Goal: Task Accomplishment & Management: Manage account settings

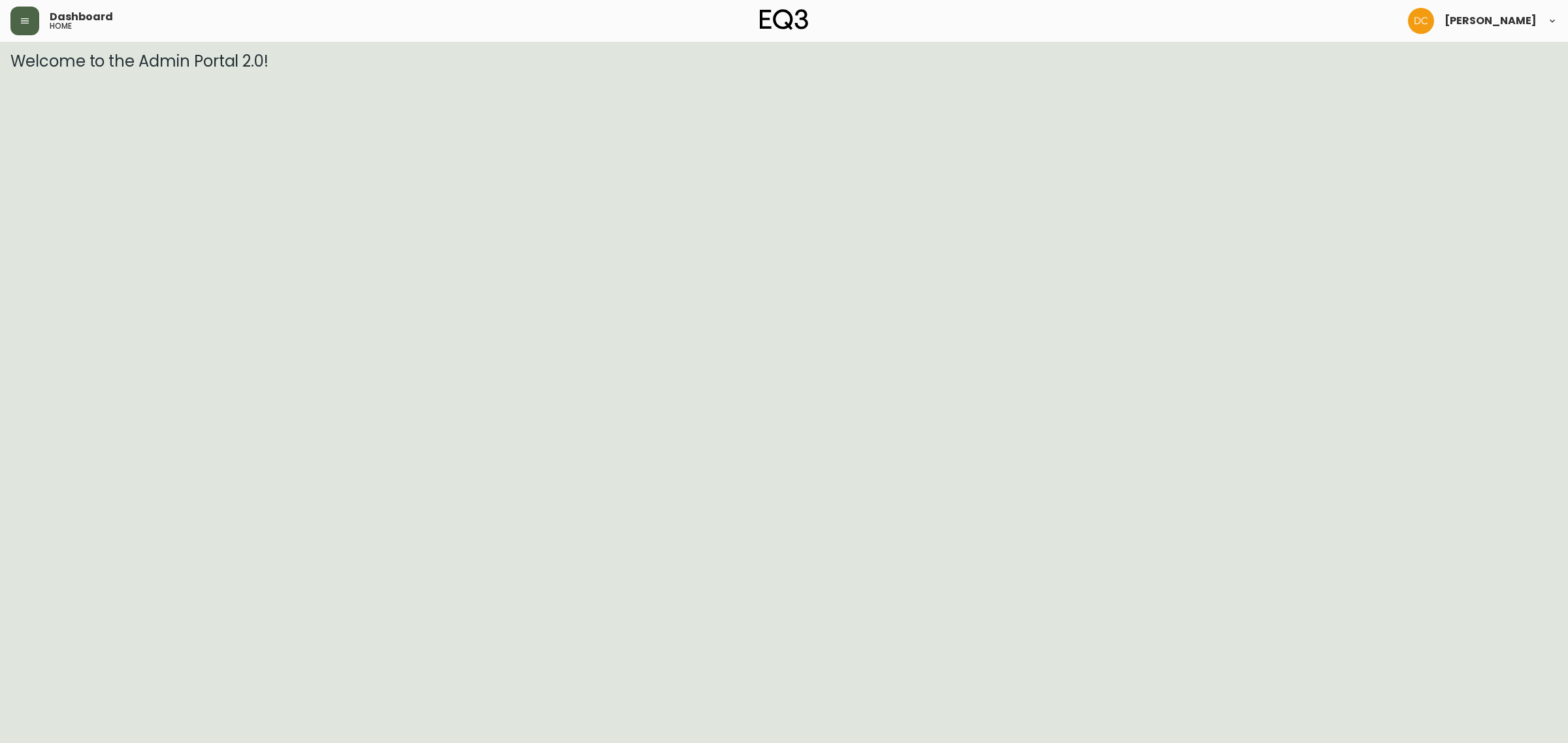
click at [27, 12] on button "button" at bounding box center [24, 20] width 28 height 28
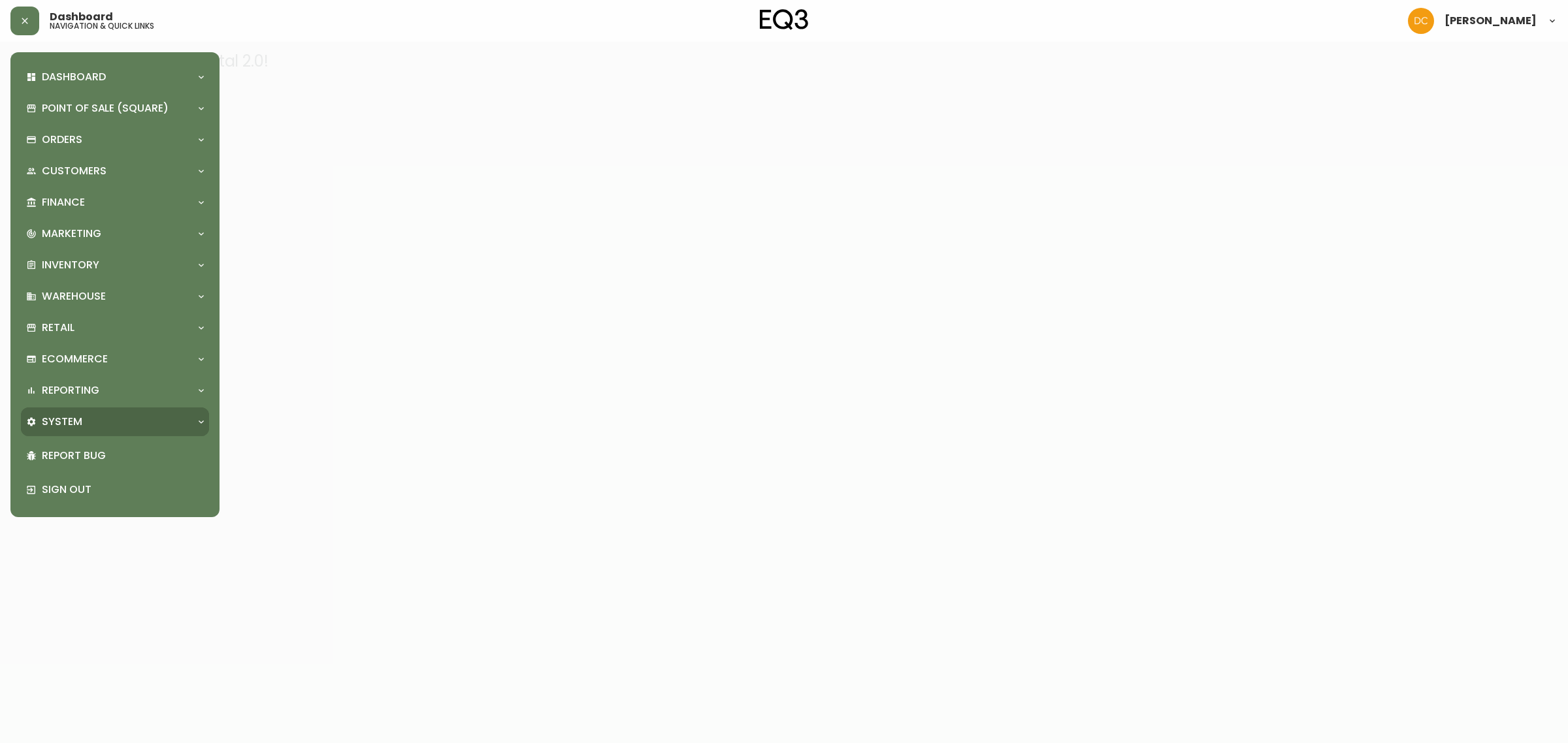
click at [111, 425] on div "System" at bounding box center [108, 422] width 165 height 14
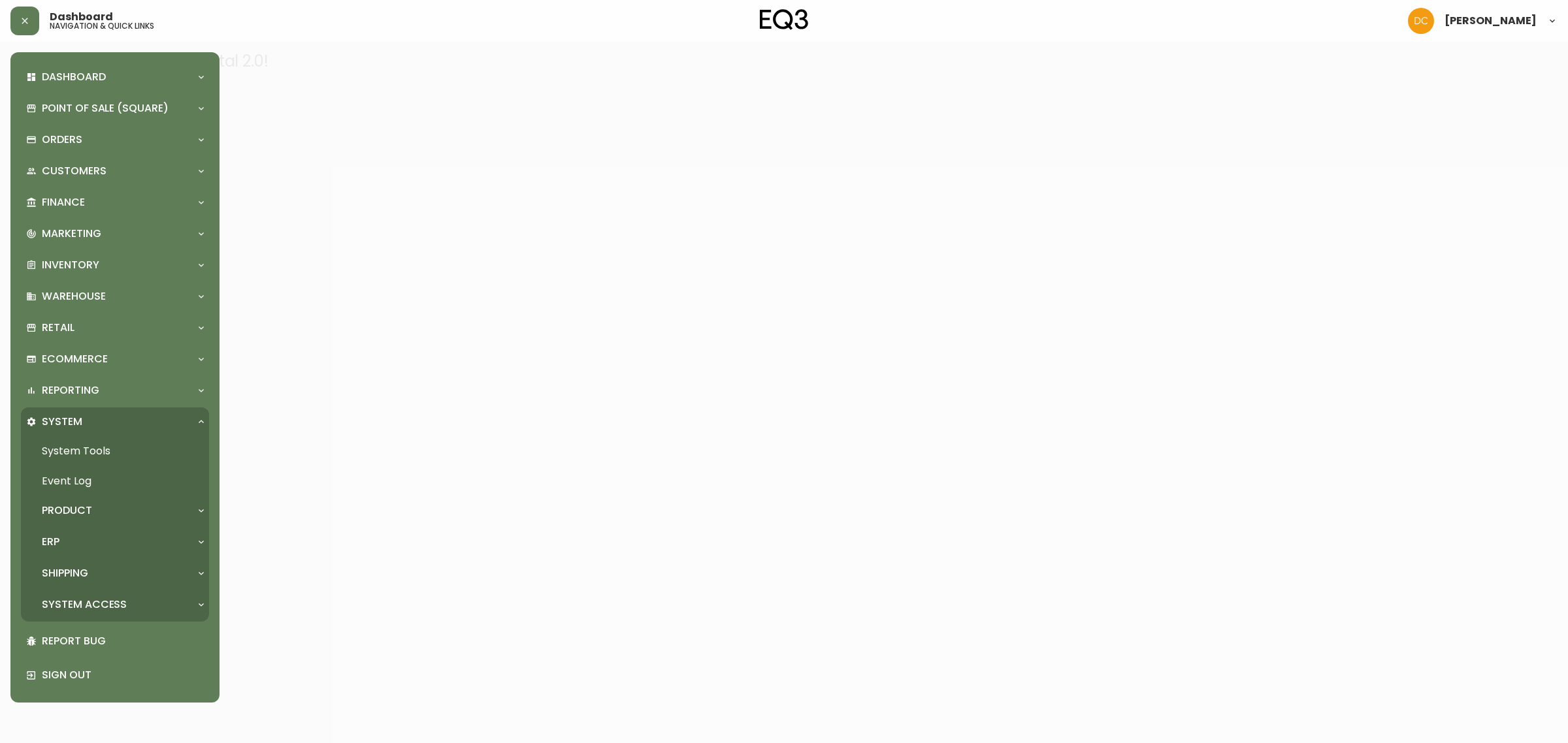
click at [113, 544] on div "ERP" at bounding box center [108, 542] width 165 height 14
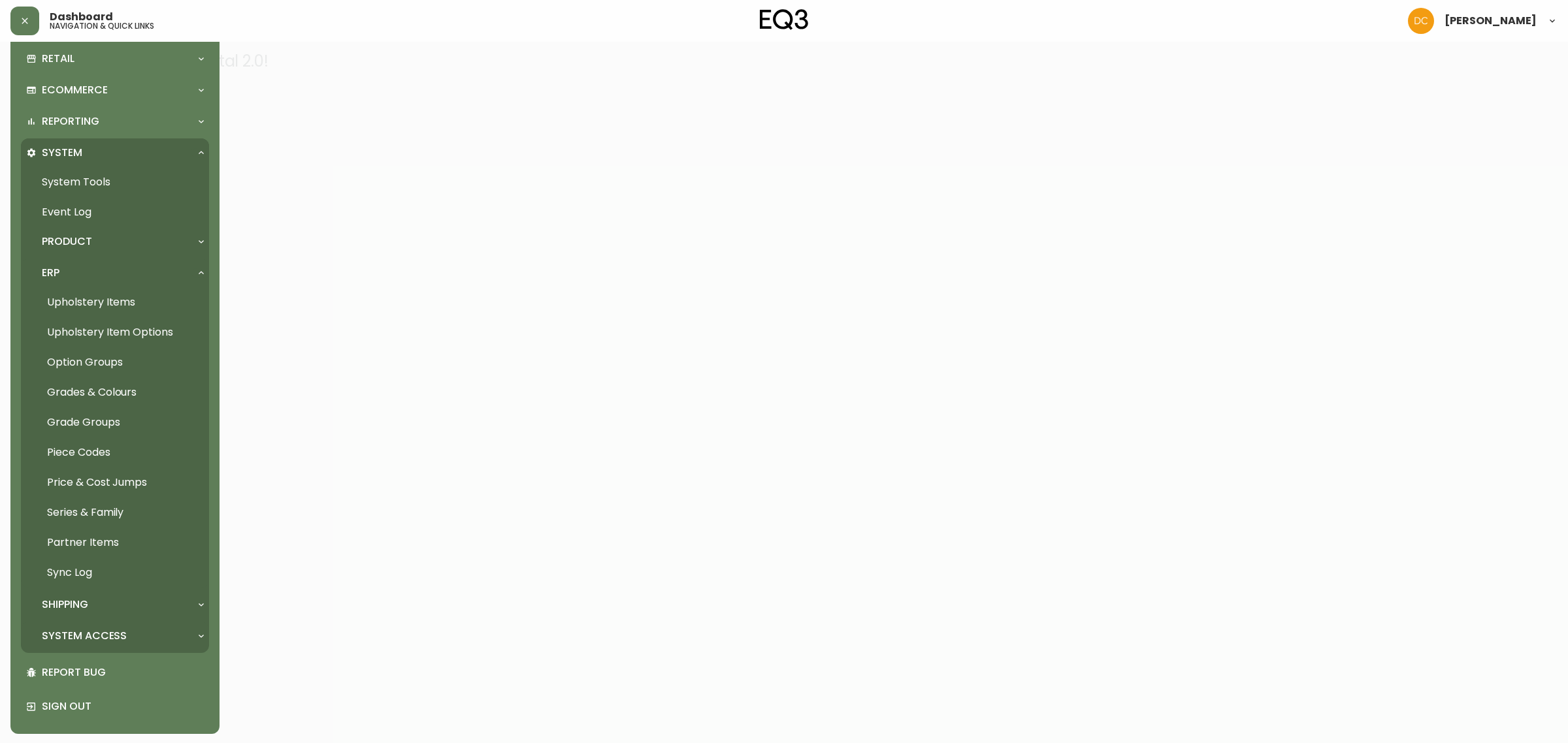
click at [105, 640] on p "System Access" at bounding box center [84, 636] width 85 height 14
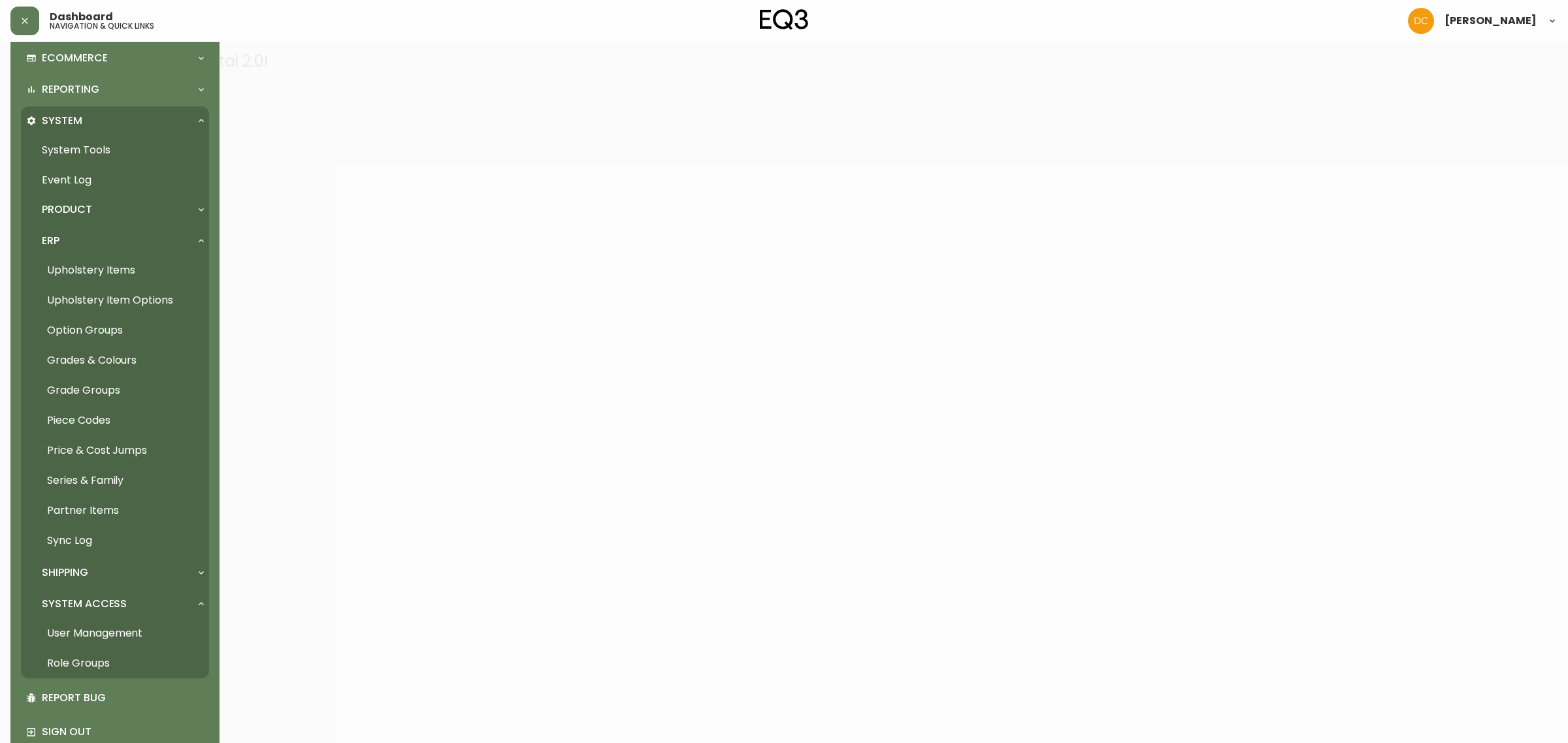
scroll to position [327, 0]
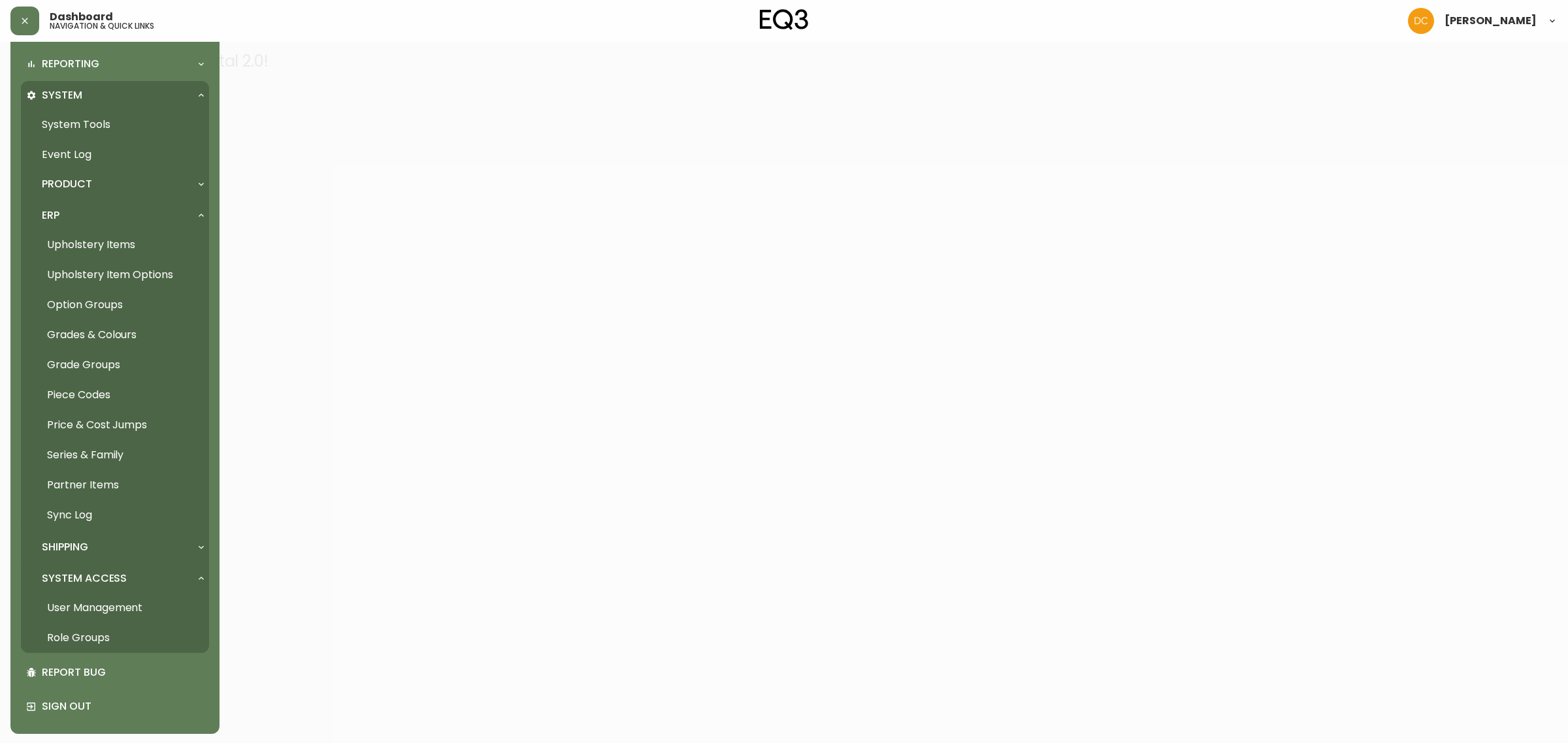
click at [117, 606] on link "User Management" at bounding box center [115, 608] width 188 height 30
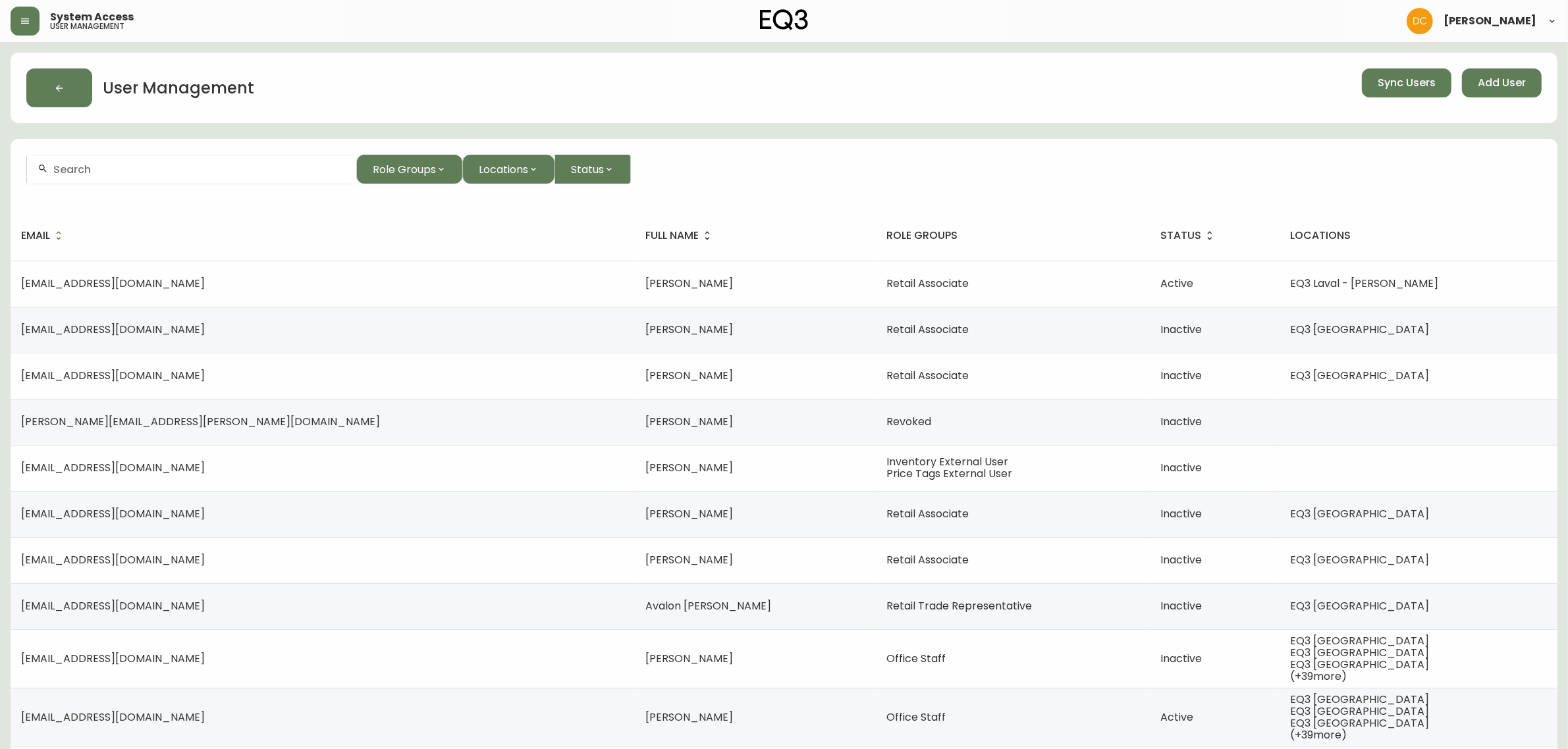
click at [264, 164] on input "text" at bounding box center [199, 170] width 292 height 13
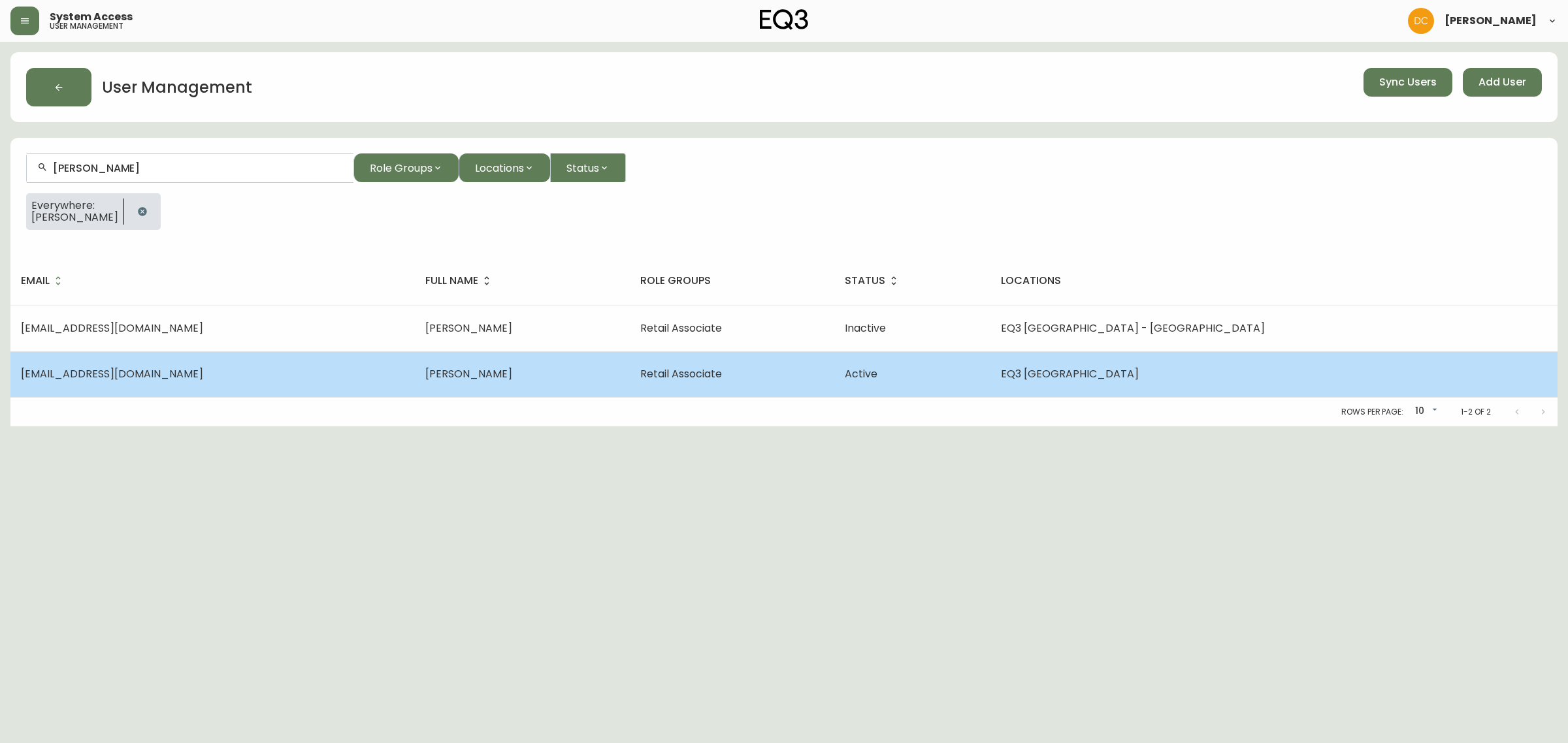
type input "Audrey"
click at [425, 377] on span "Audrey-Anne Pichette" at bounding box center [469, 373] width 87 height 15
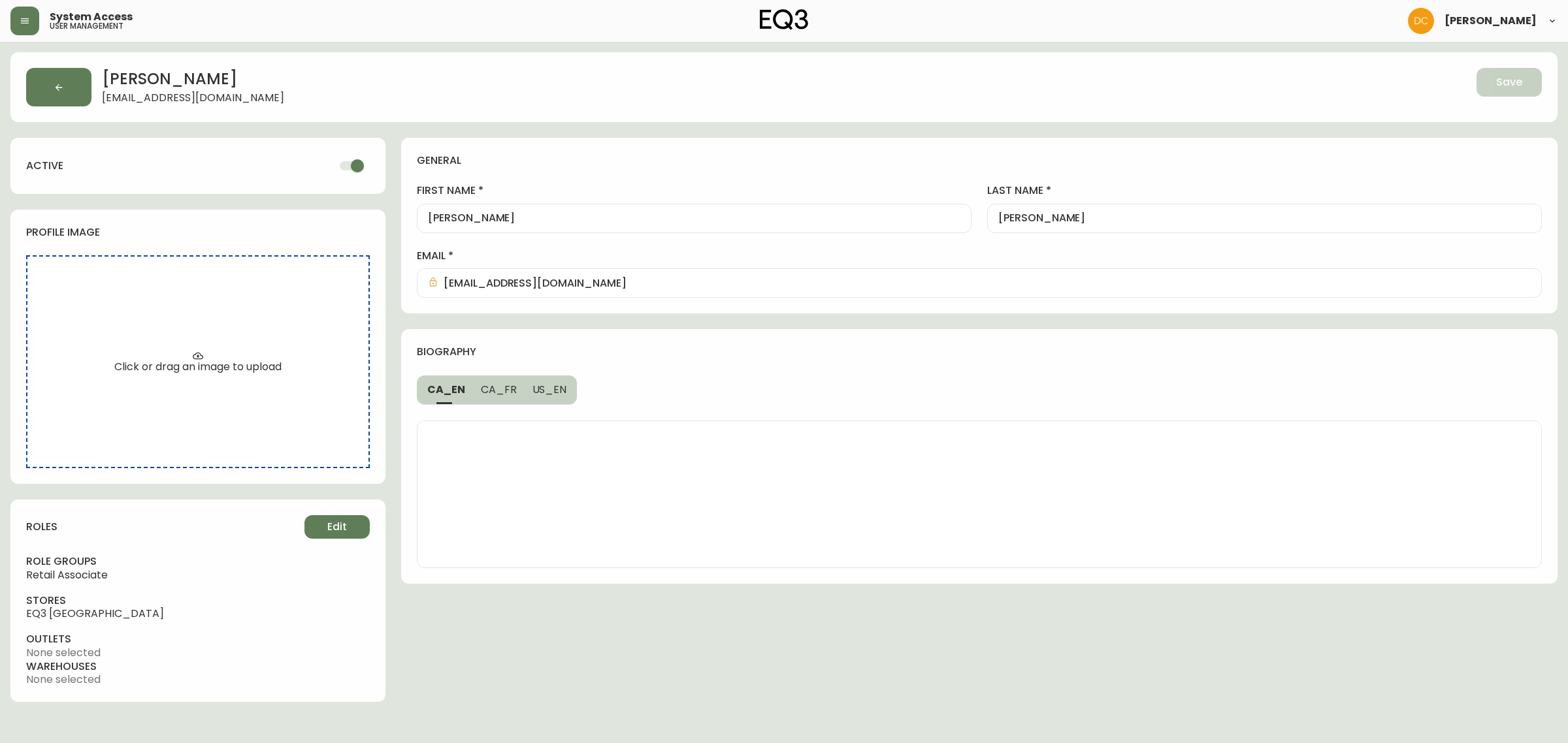
click at [344, 162] on input "checkbox" at bounding box center [357, 166] width 75 height 25
checkbox input "false"
click at [1515, 84] on span "Save" at bounding box center [1508, 82] width 26 height 14
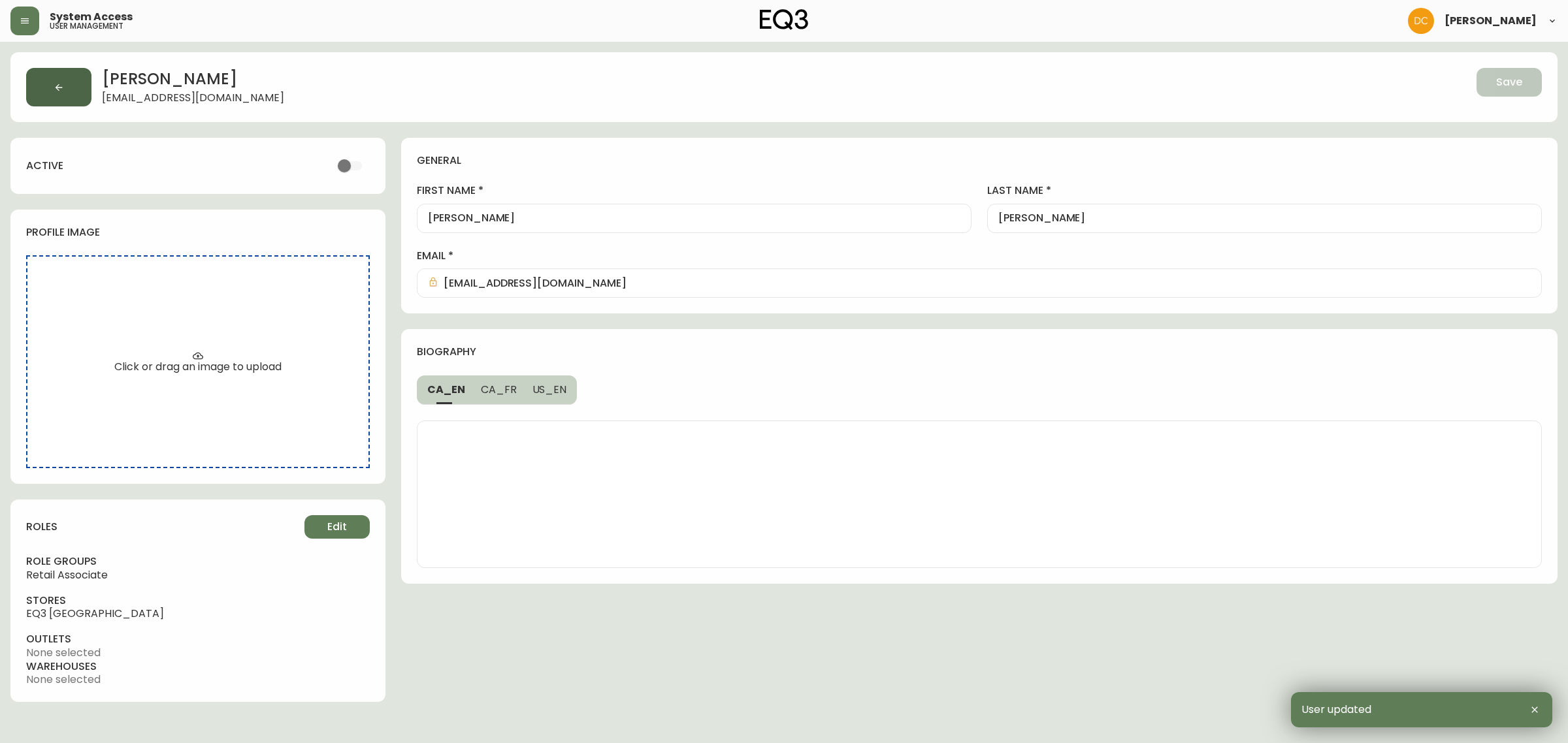
click at [73, 94] on button "button" at bounding box center [58, 87] width 65 height 39
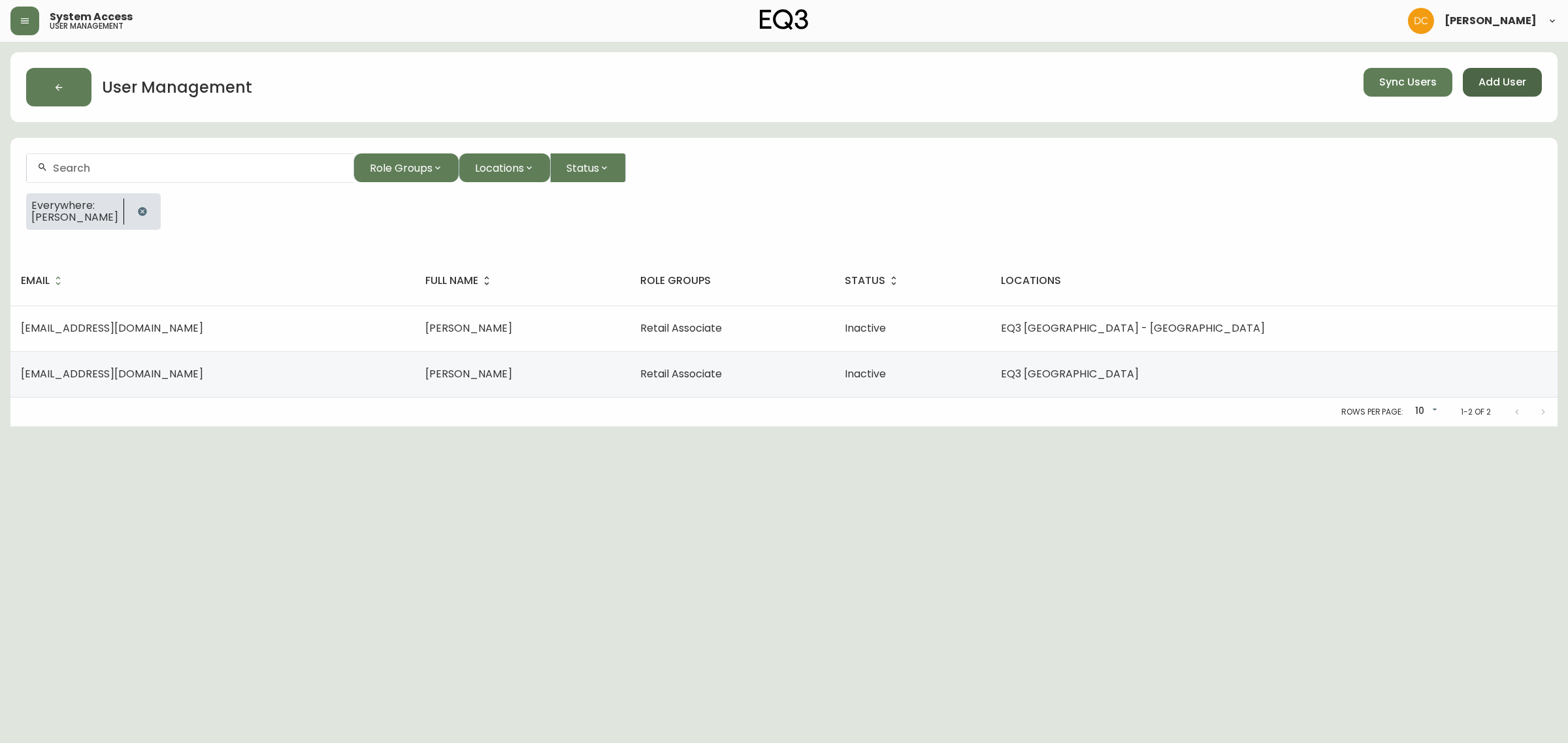
click at [1490, 80] on span "Add User" at bounding box center [1502, 82] width 48 height 14
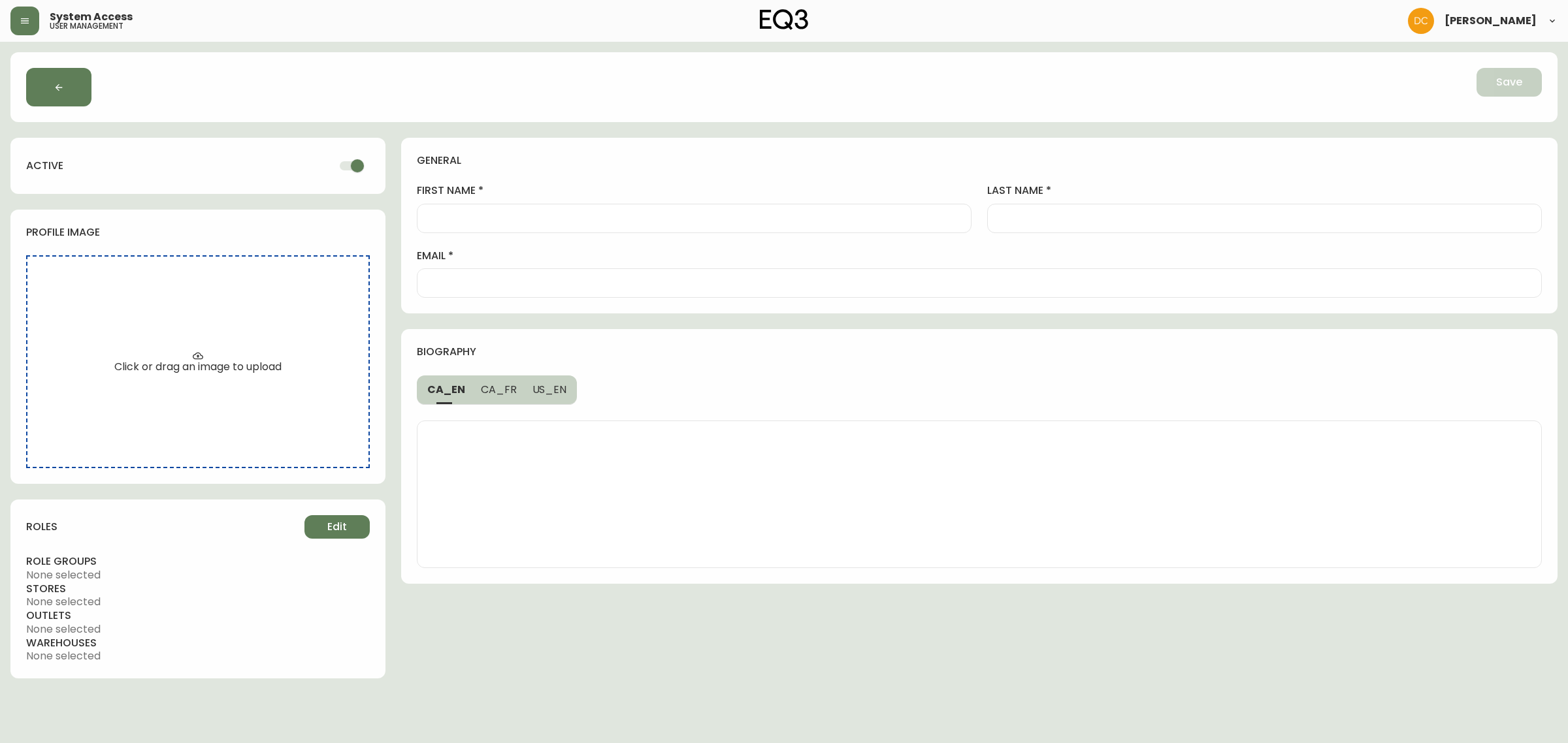
click at [563, 281] on input "email" at bounding box center [979, 284] width 1102 height 13
paste input "alynch@eq3.com"
type input "alynch@eq3.com"
click at [636, 214] on input "first name" at bounding box center [694, 218] width 533 height 13
paste input "alynch@eq3.com"
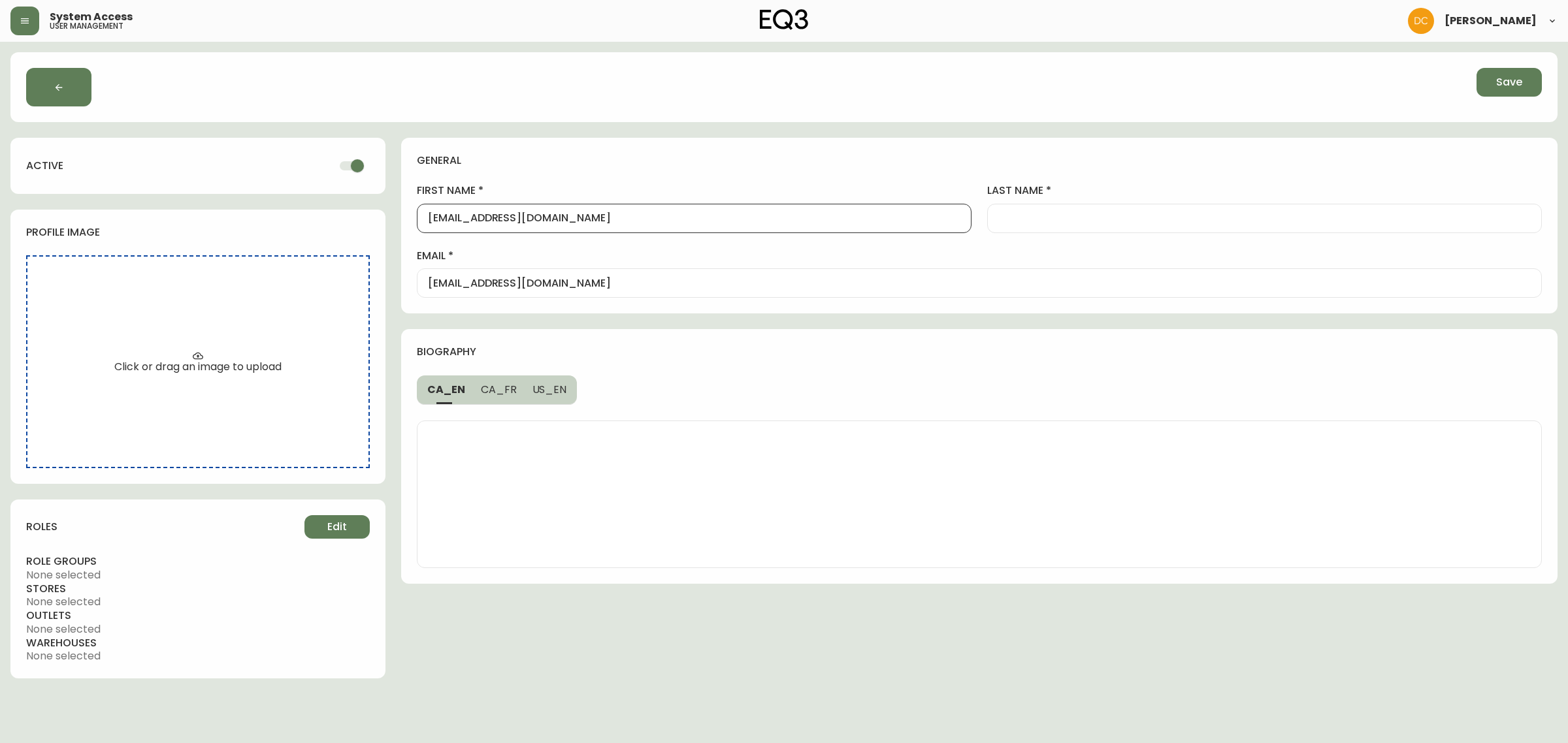
drag, startPoint x: 559, startPoint y: 236, endPoint x: 572, endPoint y: 226, distance: 16.4
click at [559, 236] on div "first name alynch@eq3.com last name email alynch@eq3.com" at bounding box center [979, 240] width 1125 height 114
click at [575, 220] on input "alynch@eq3.com" at bounding box center [694, 218] width 533 height 13
paste input "Alexandria"
type input "Alexandria"
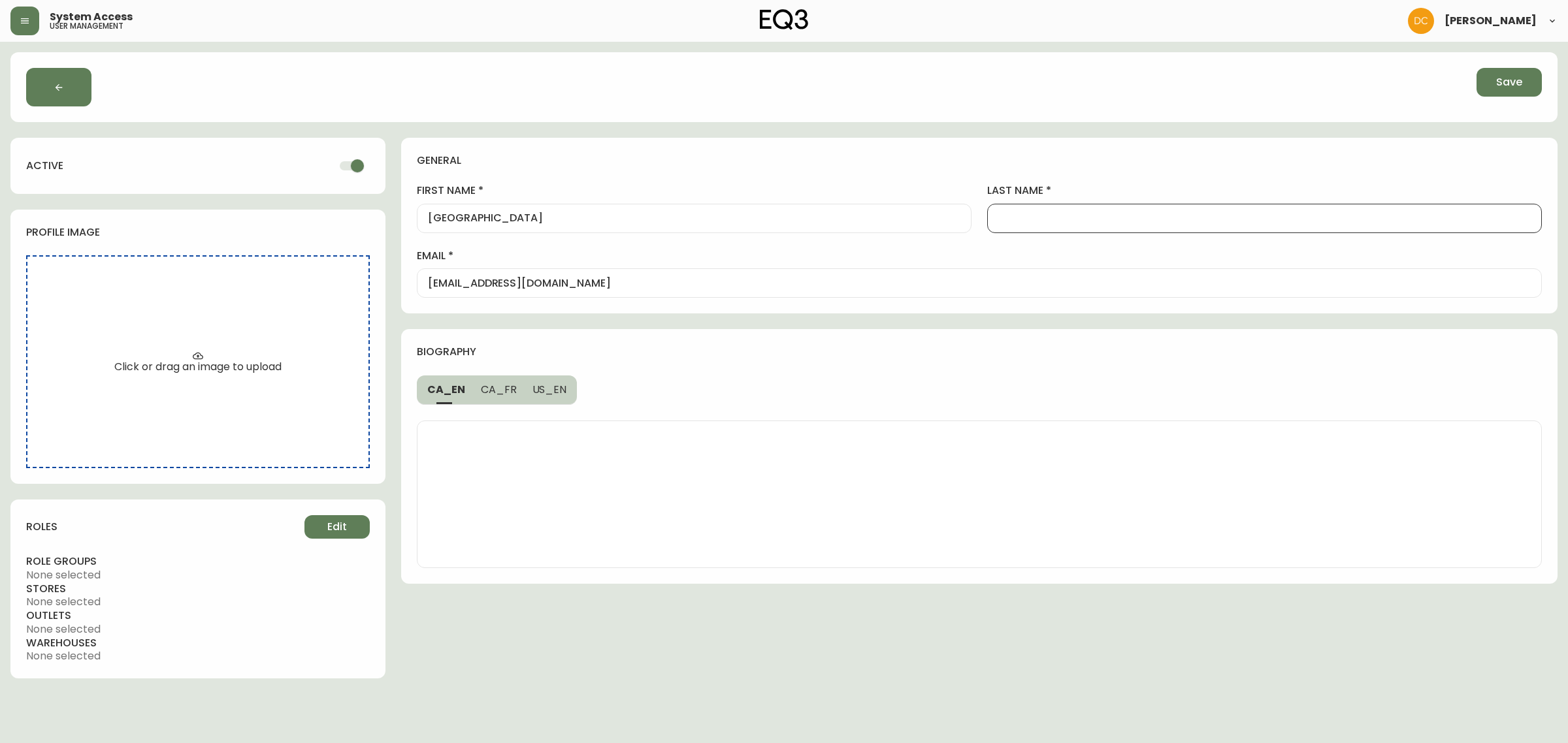
click at [1072, 220] on input "last name" at bounding box center [1265, 218] width 533 height 13
type input "Lynch"
click at [756, 347] on h4 "biography" at bounding box center [974, 352] width 1114 height 14
click at [344, 529] on span "Edit" at bounding box center [336, 527] width 20 height 14
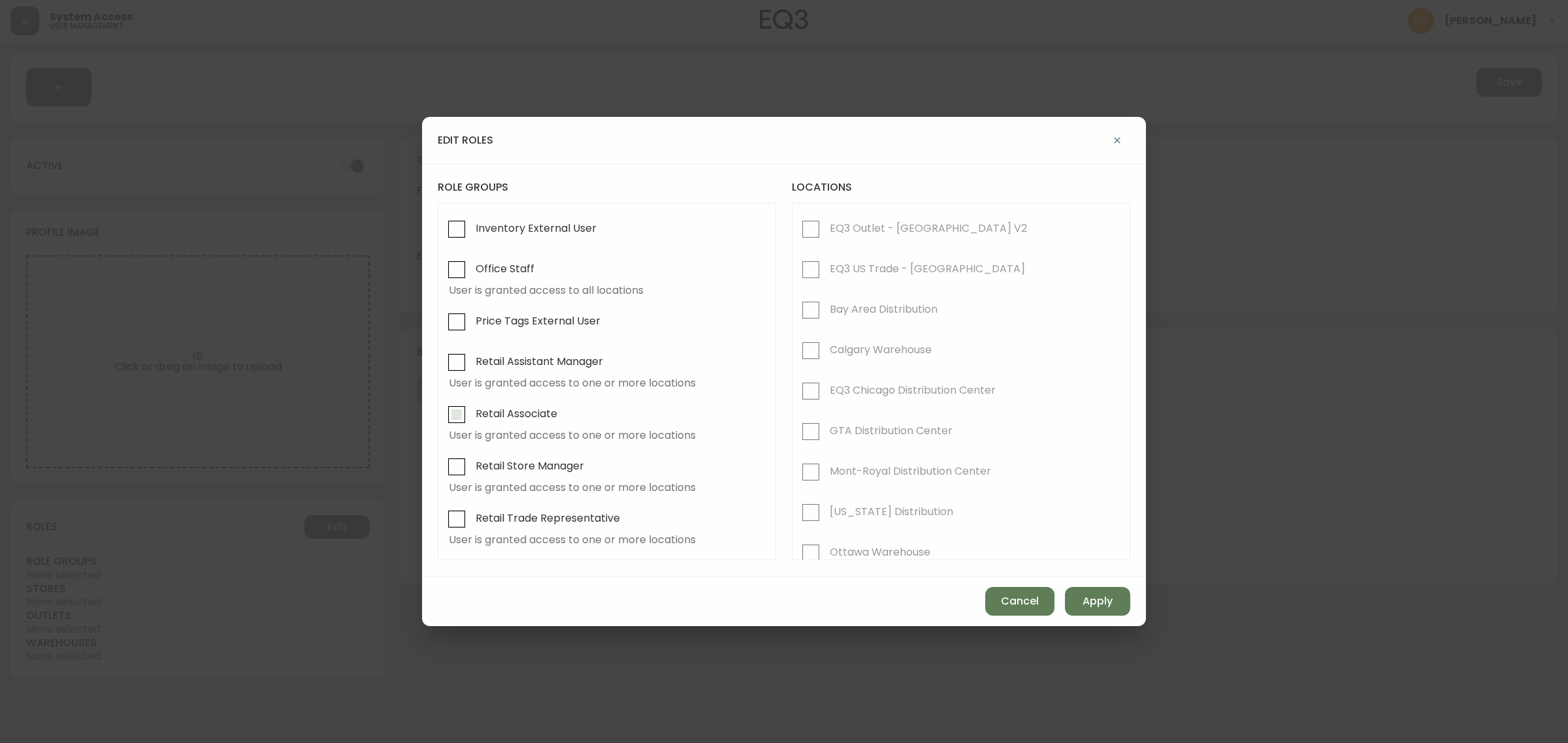
click at [490, 422] on span "Retail Associate" at bounding box center [515, 414] width 86 height 28
click at [472, 422] on input "Retail Associate" at bounding box center [456, 414] width 30 height 30
checkbox input "true"
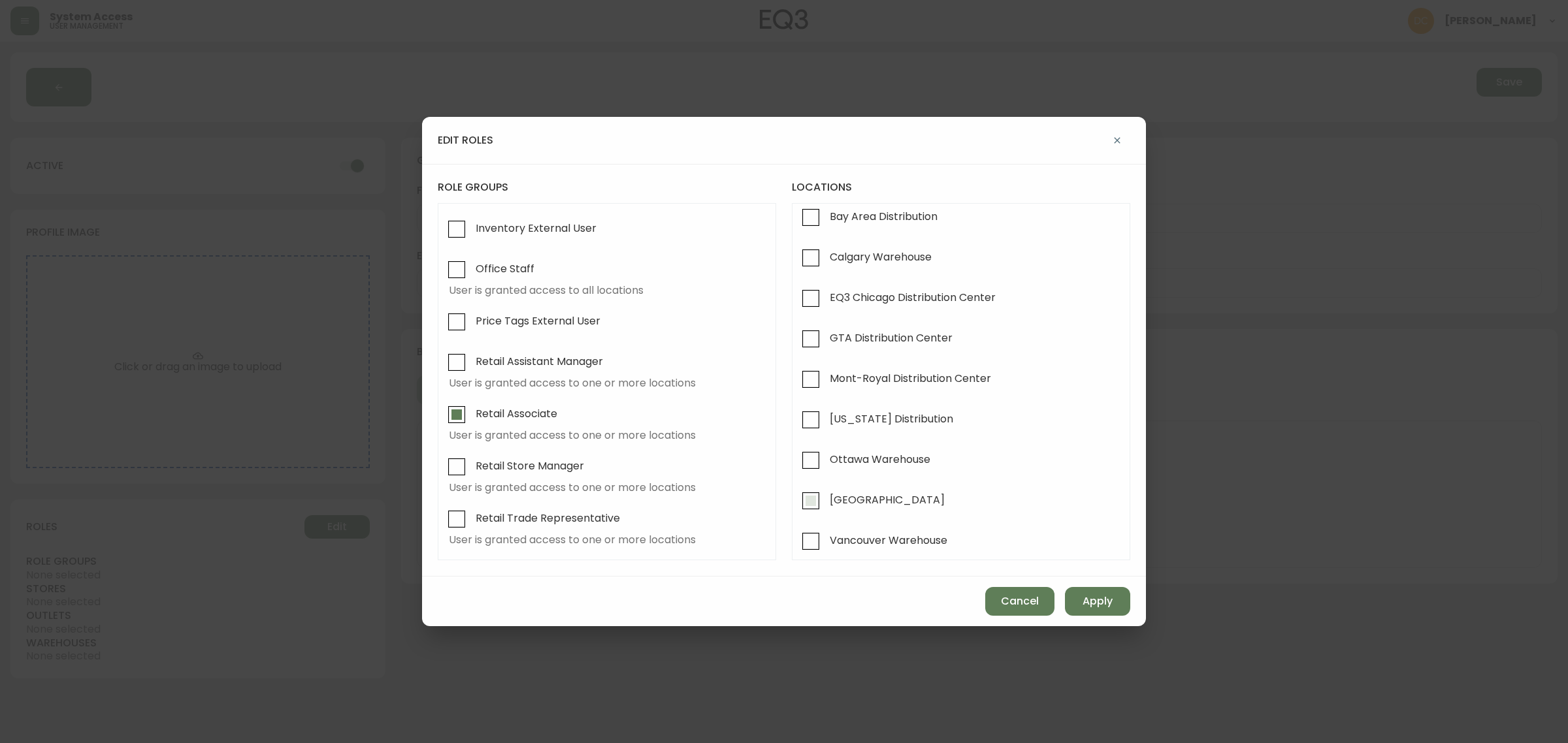
scroll to position [327, 0]
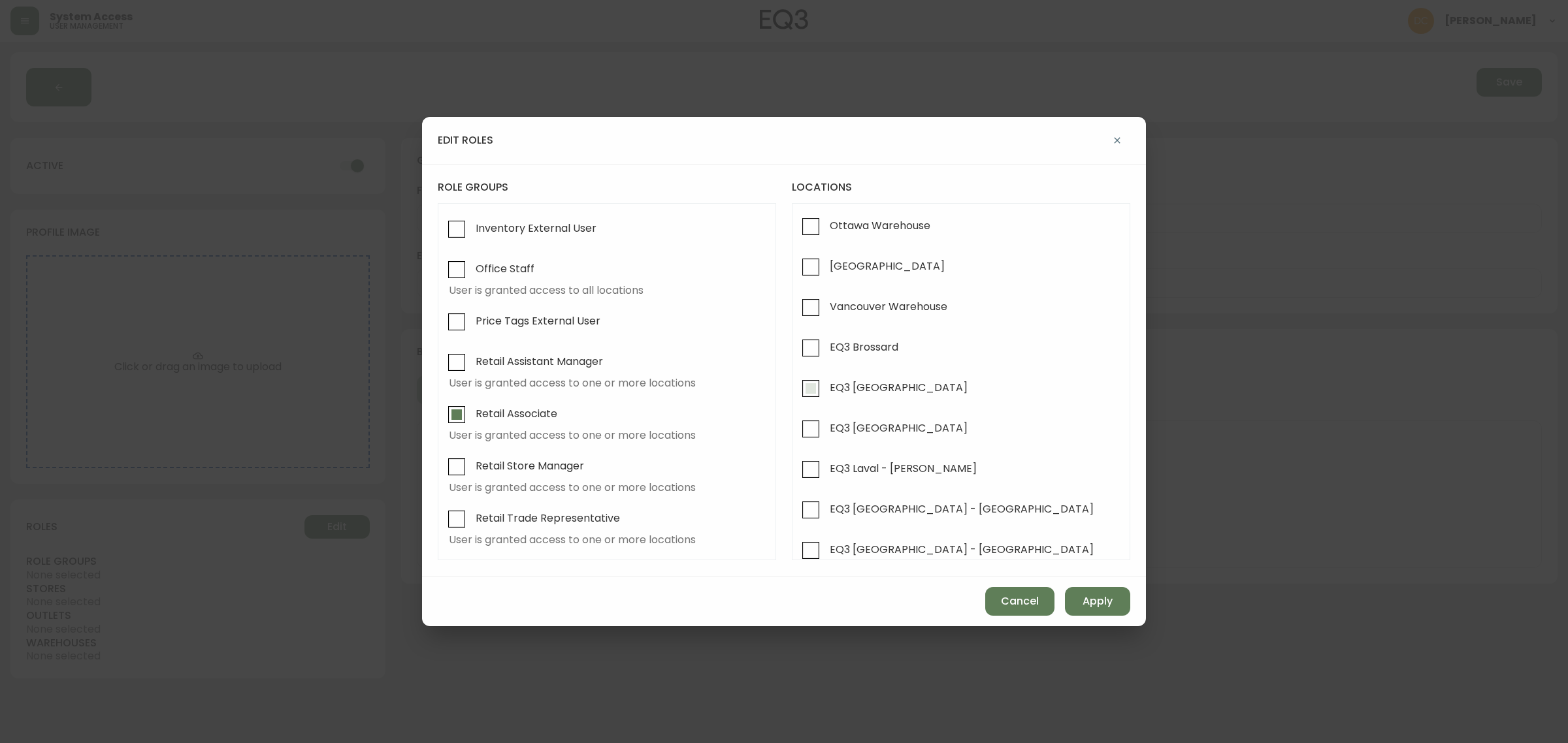
click at [815, 388] on input "EQ3 [GEOGRAPHIC_DATA]" at bounding box center [811, 388] width 30 height 30
checkbox input "true"
click at [1083, 596] on span "Apply" at bounding box center [1098, 601] width 30 height 14
checkbox input "false"
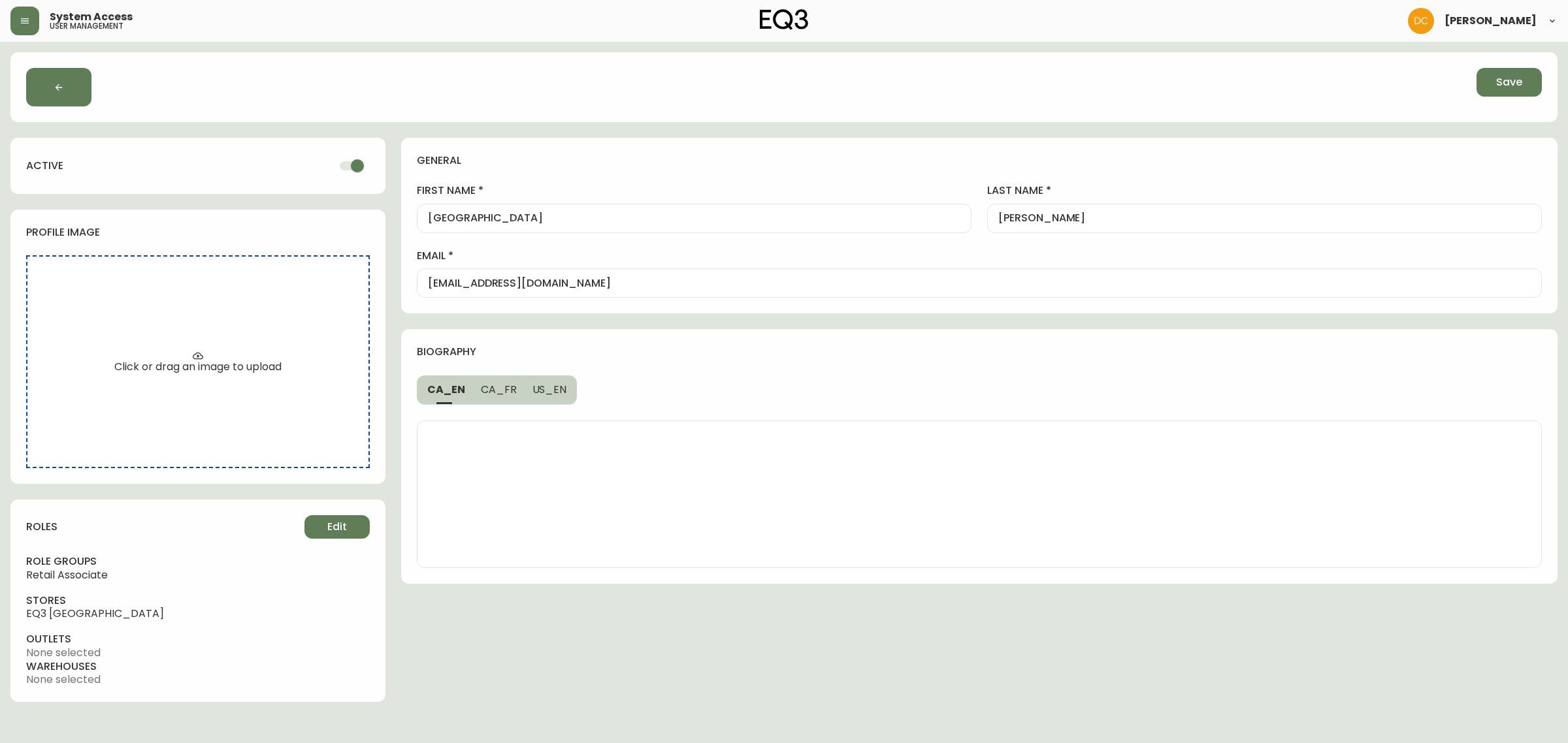
click at [920, 343] on div "biography" at bounding box center [979, 352] width 1156 height 46
click at [1526, 73] on button "Save" at bounding box center [1509, 82] width 65 height 28
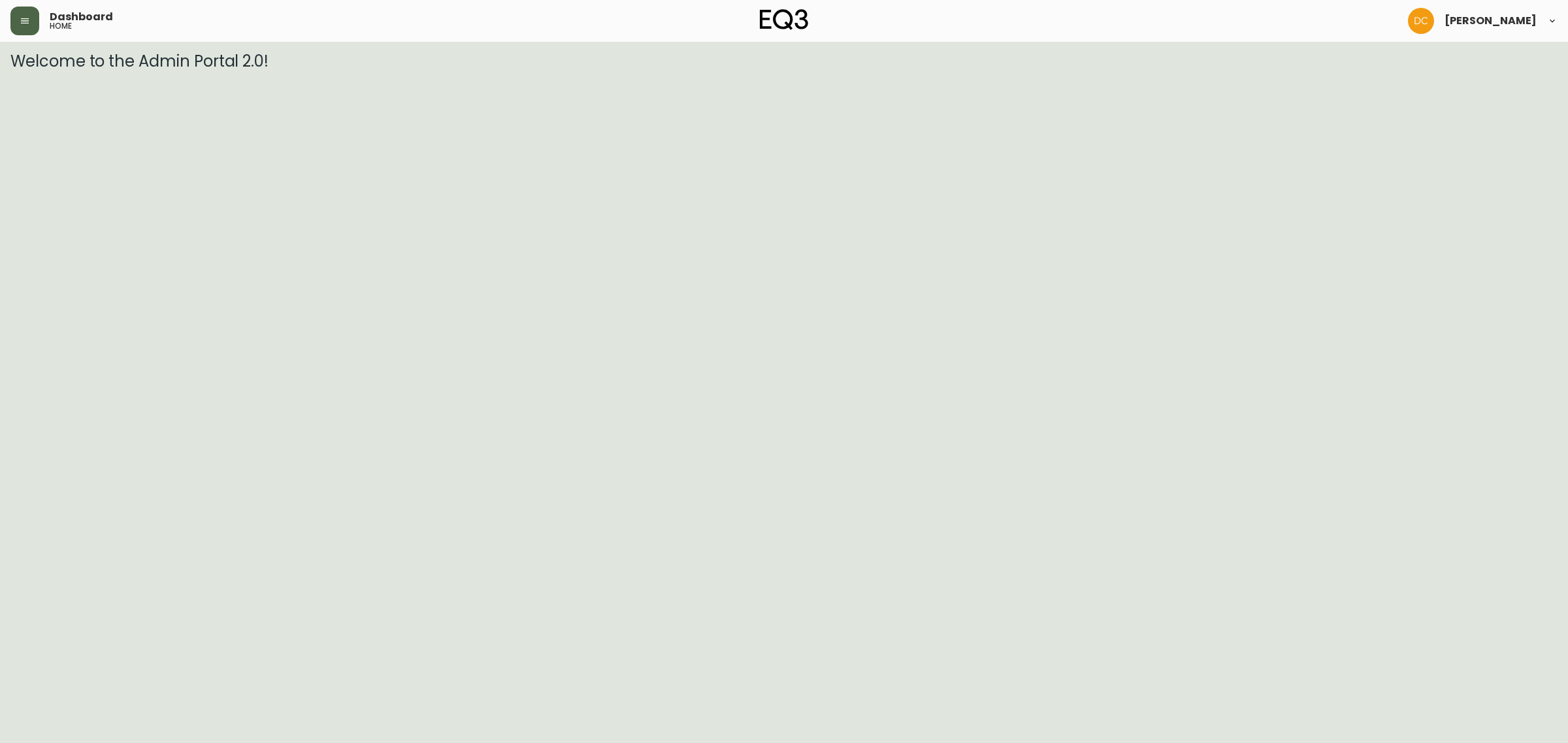
click at [20, 20] on icon "button" at bounding box center [24, 20] width 10 height 10
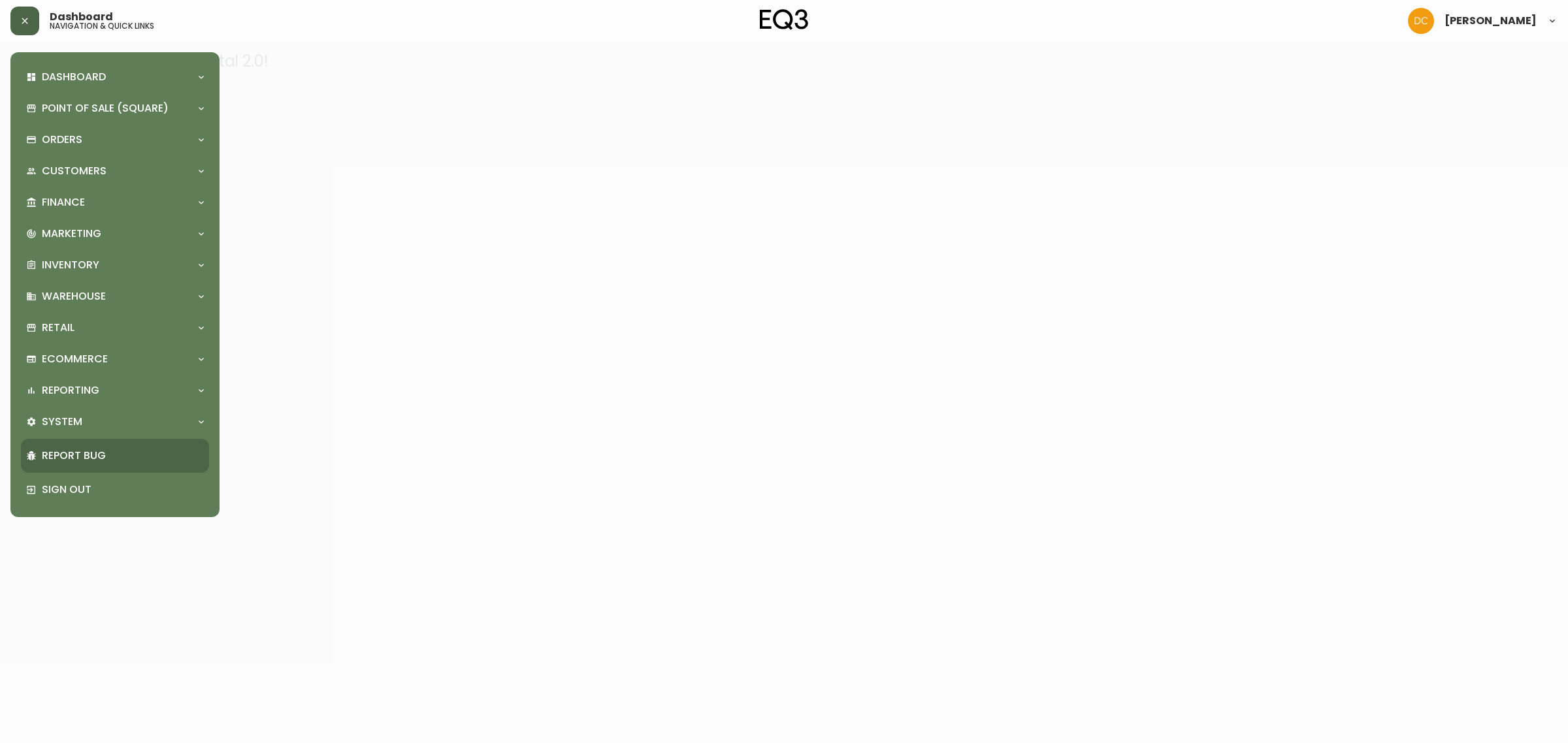
click at [88, 437] on div "Dashboard Quotes and Sales Orders New Quote Point of Sale (Square) Payments Vir…" at bounding box center [115, 285] width 188 height 444
click at [89, 429] on div "System" at bounding box center [108, 422] width 165 height 14
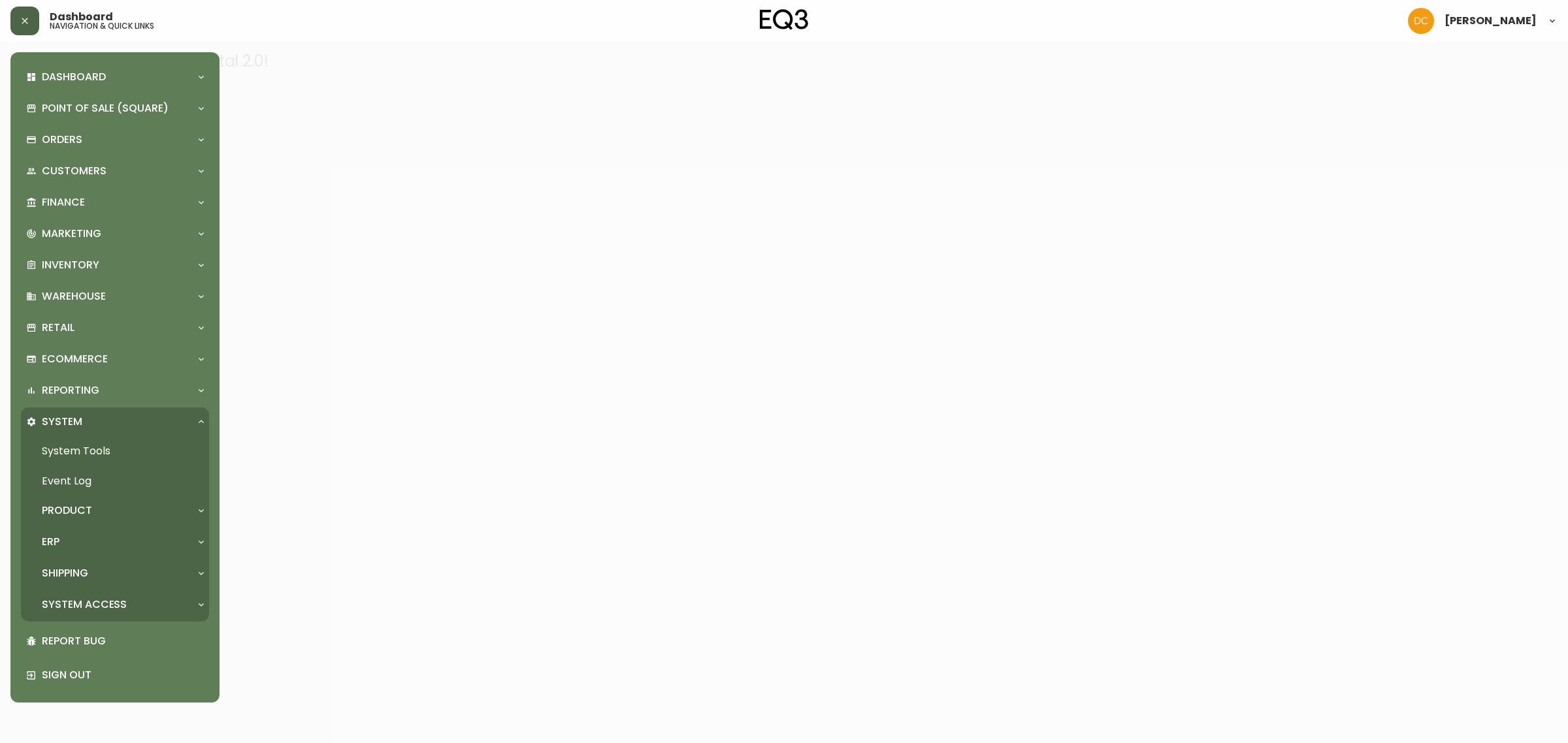
click at [88, 611] on p "System Access" at bounding box center [84, 605] width 85 height 14
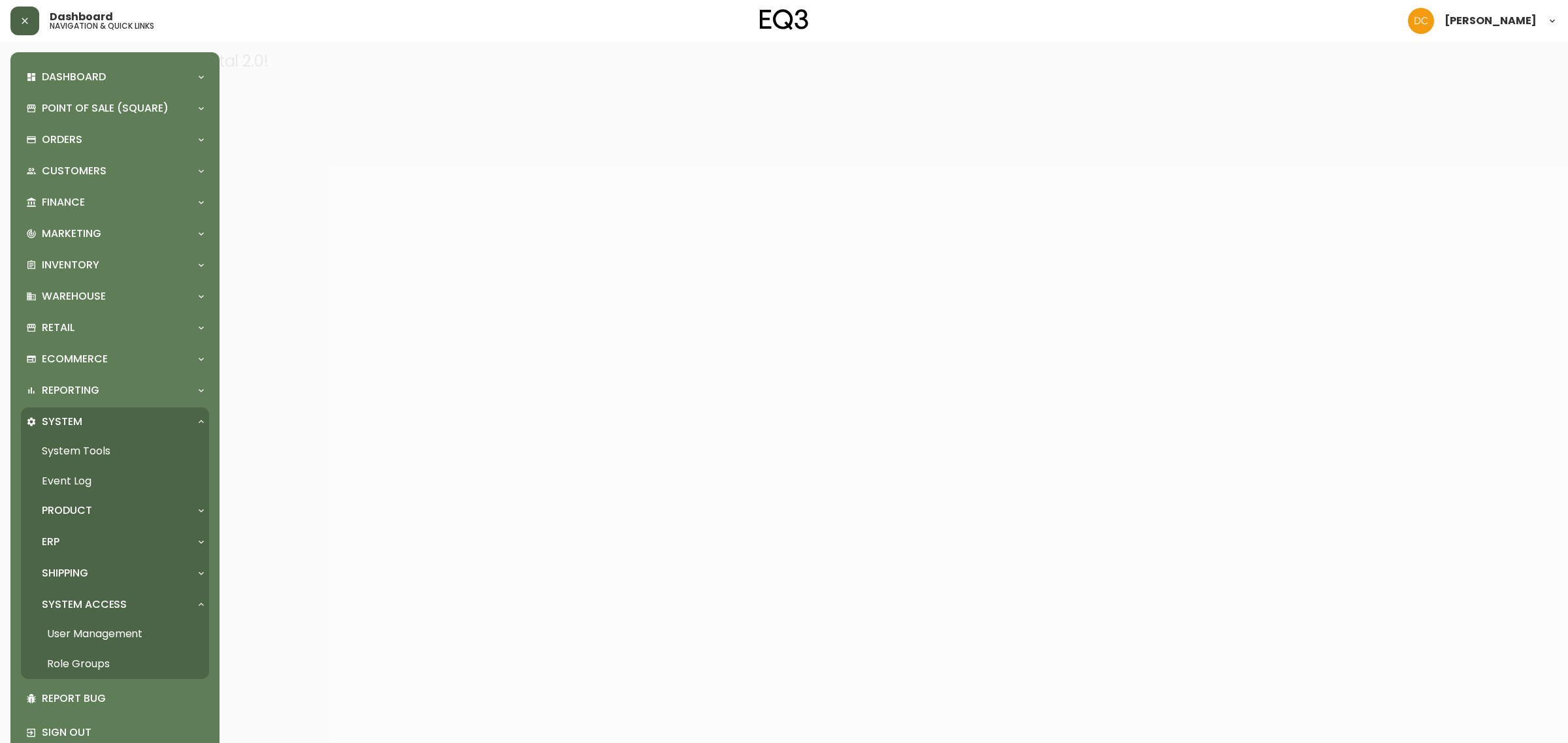
scroll to position [26, 0]
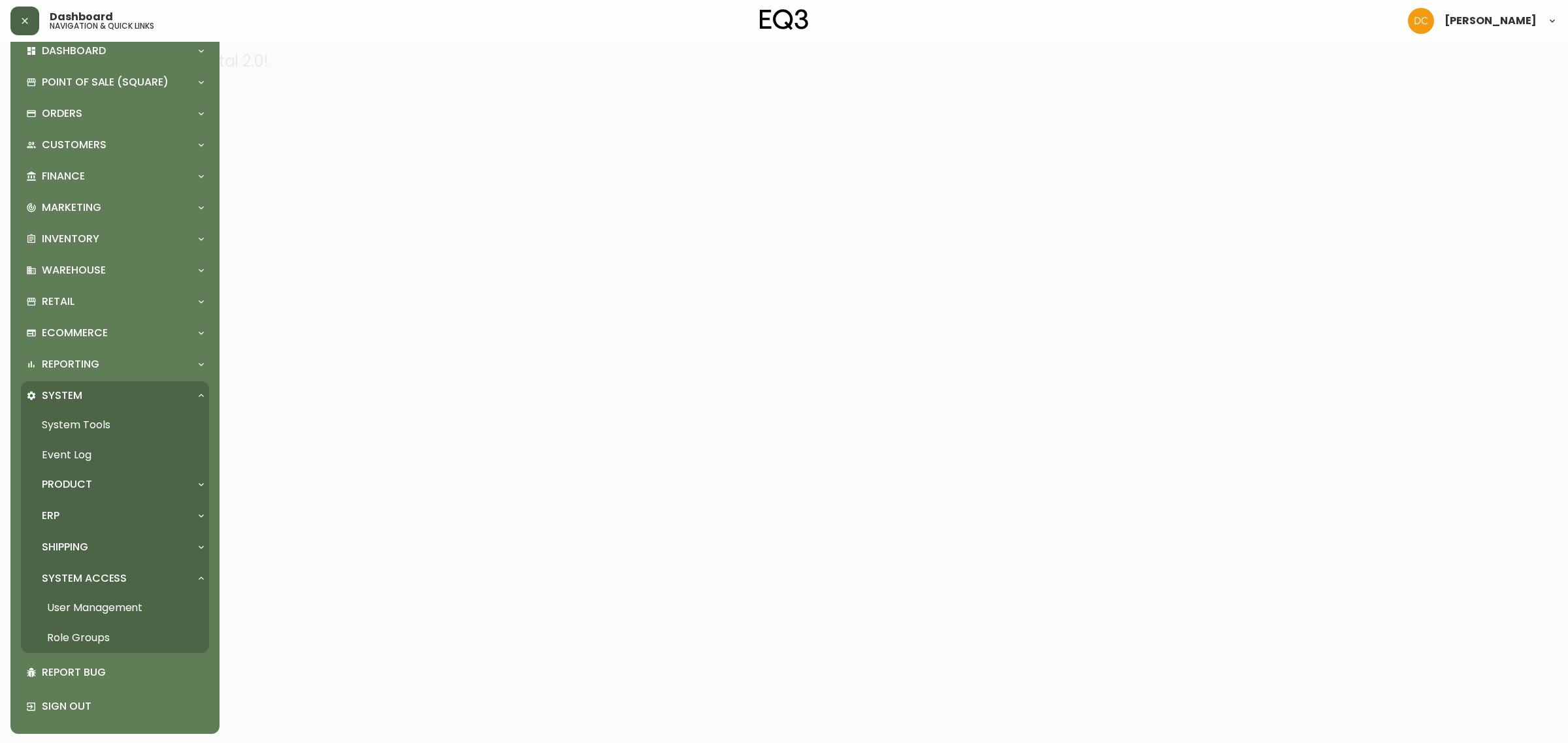
drag, startPoint x: 103, startPoint y: 601, endPoint x: 243, endPoint y: 491, distance: 178.0
click at [103, 600] on link "User Management" at bounding box center [115, 608] width 188 height 30
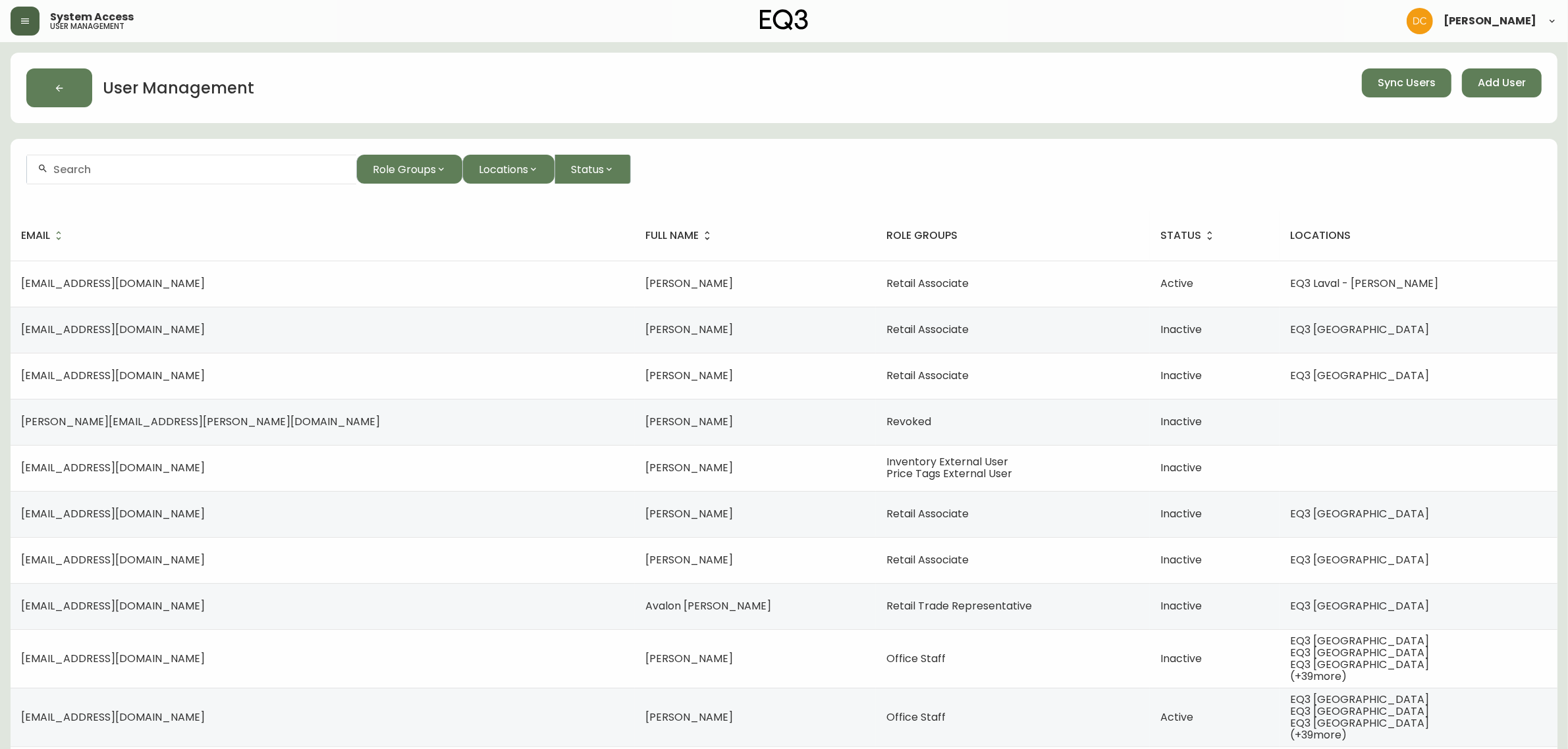
click at [241, 176] on div at bounding box center [191, 169] width 330 height 29
type input "[PERSON_NAME]"
